Goal: Navigation & Orientation: Find specific page/section

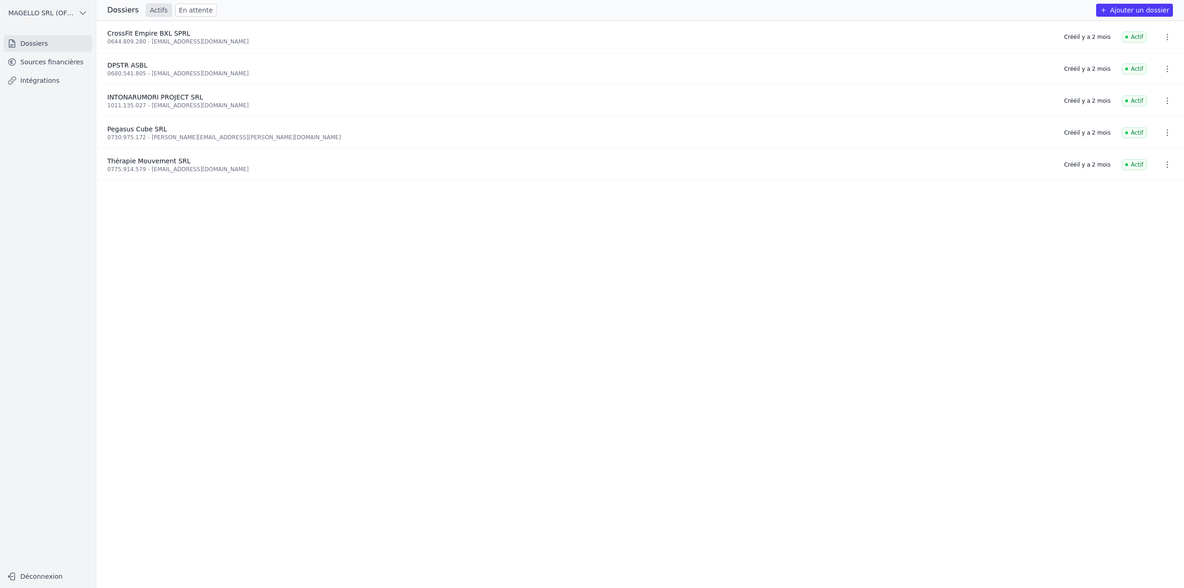
click at [54, 60] on link "Sources financières" at bounding box center [48, 62] width 88 height 17
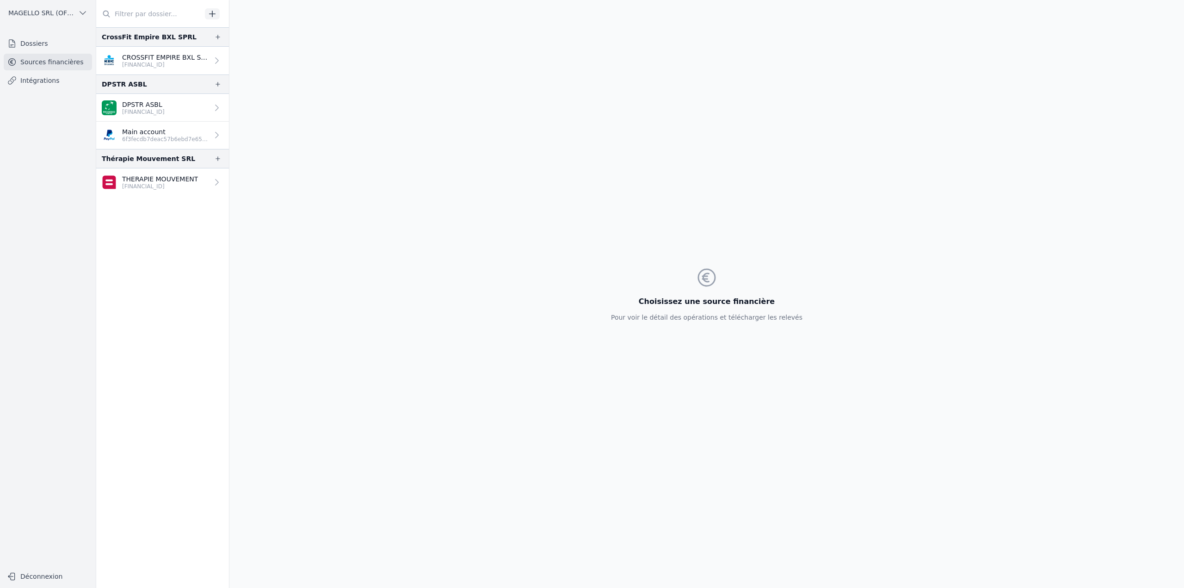
click at [48, 45] on link "Dossiers" at bounding box center [48, 43] width 88 height 17
